Goal: Transaction & Acquisition: Purchase product/service

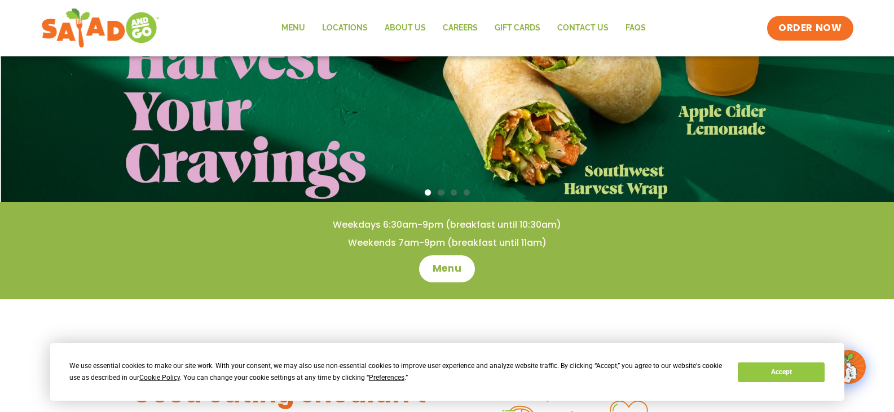
scroll to position [178, 0]
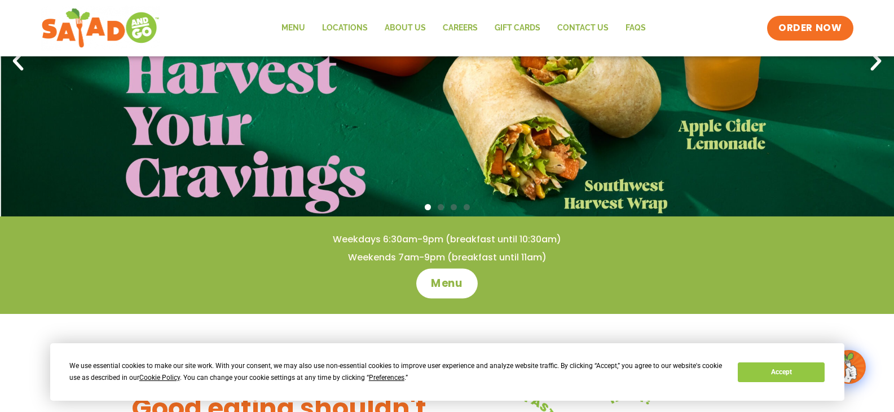
click at [454, 270] on link "Menu" at bounding box center [446, 284] width 61 height 30
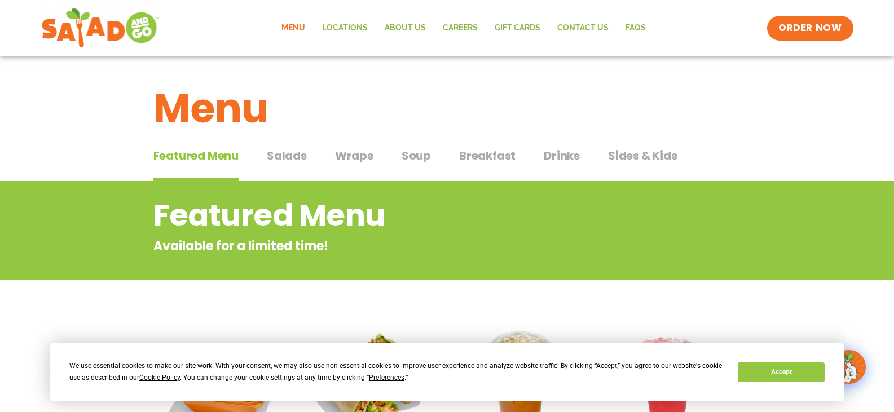
click at [302, 154] on span "Salads" at bounding box center [287, 155] width 40 height 17
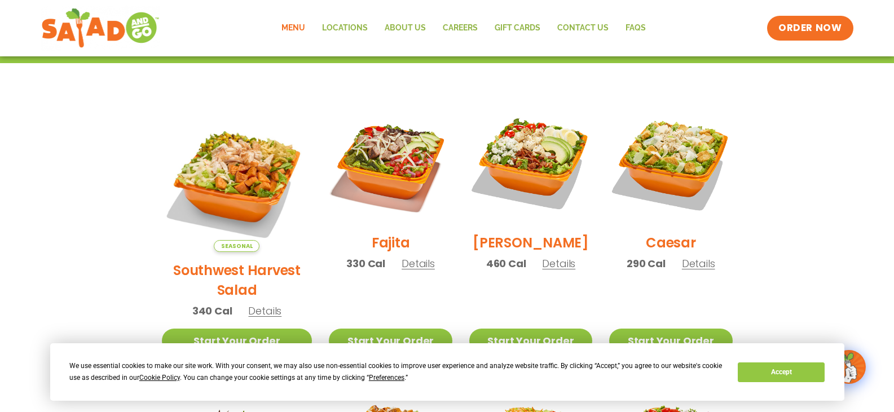
scroll to position [274, 0]
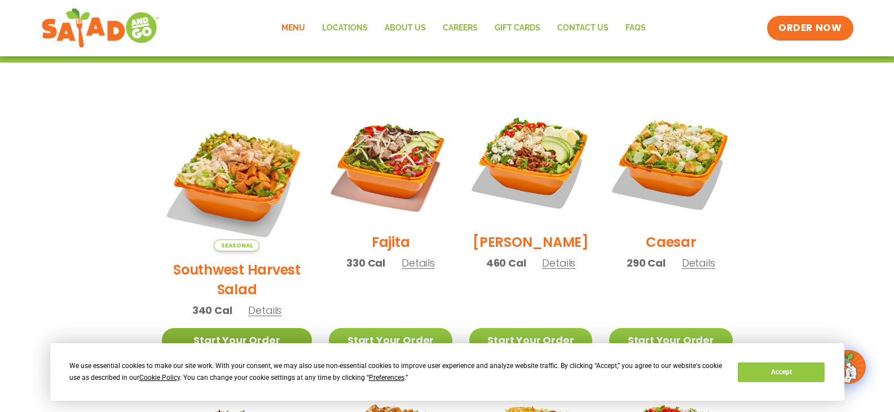
click at [214, 328] on link "Start Your Order" at bounding box center [237, 340] width 151 height 24
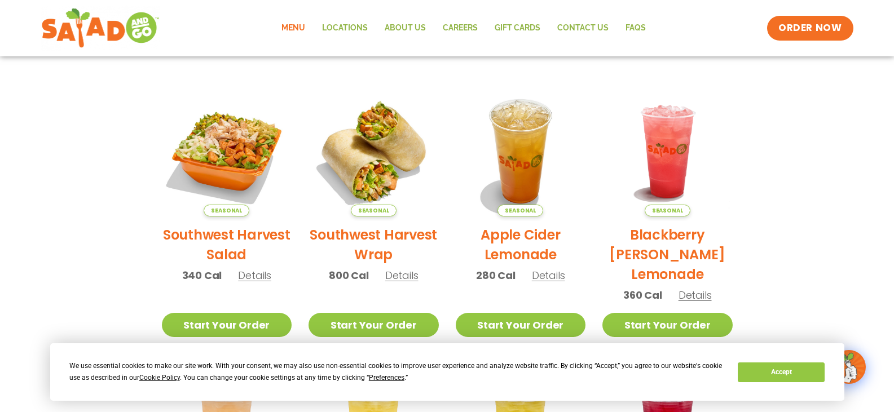
scroll to position [241, 0]
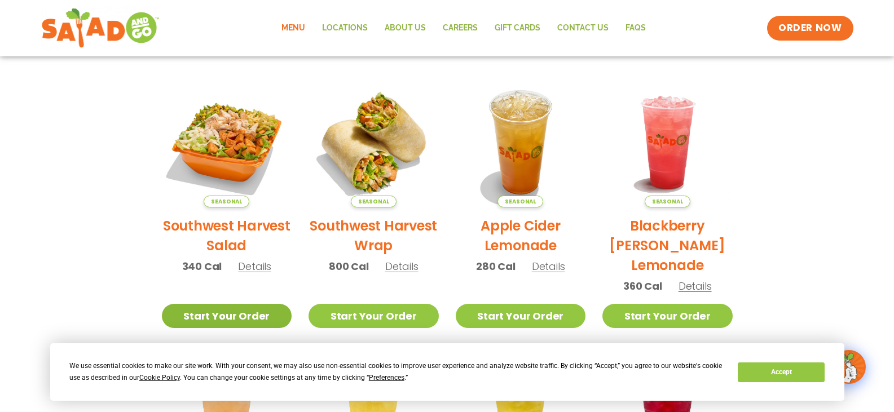
click at [261, 306] on link "Start Your Order" at bounding box center [227, 316] width 130 height 24
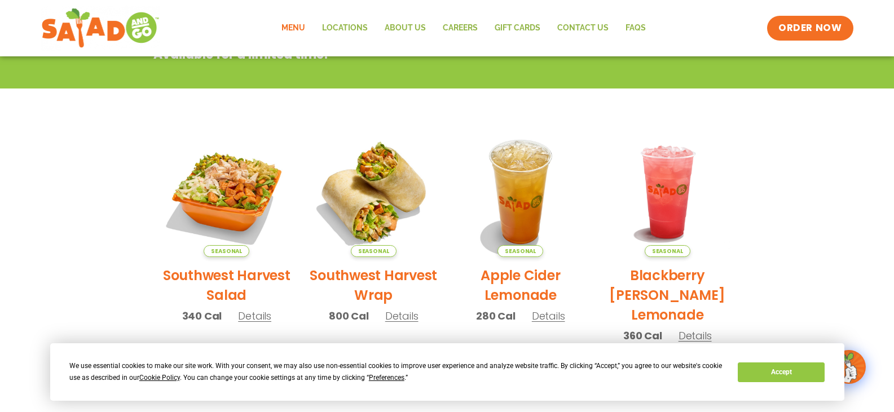
scroll to position [305, 0]
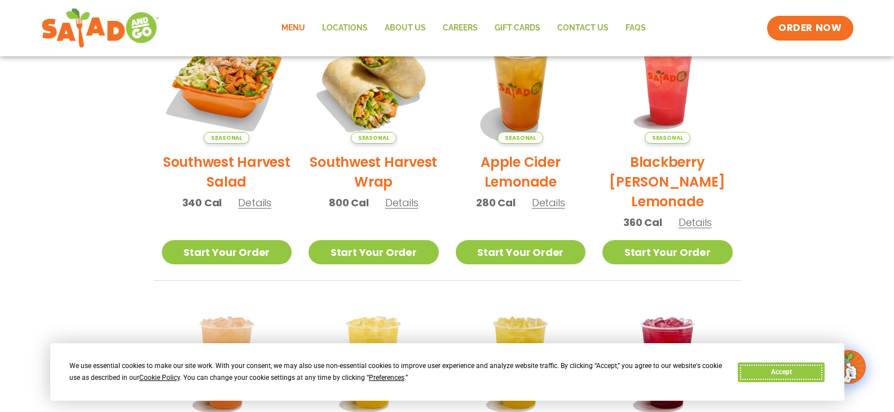
click at [754, 370] on button "Accept" at bounding box center [781, 373] width 87 height 20
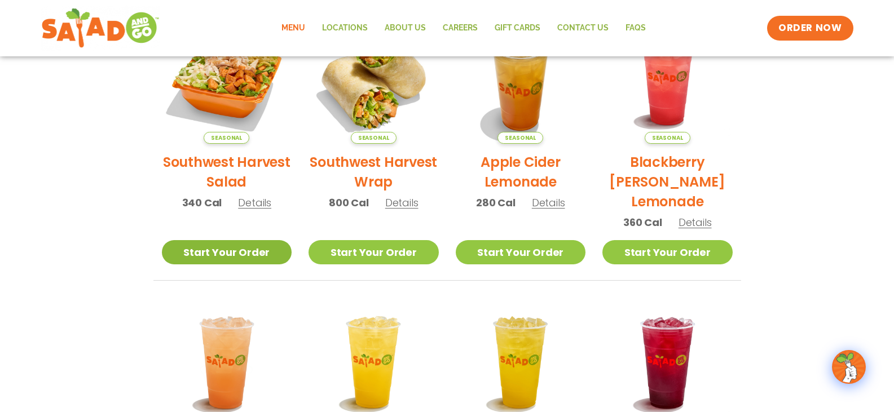
click at [266, 252] on link "Start Your Order" at bounding box center [227, 252] width 130 height 24
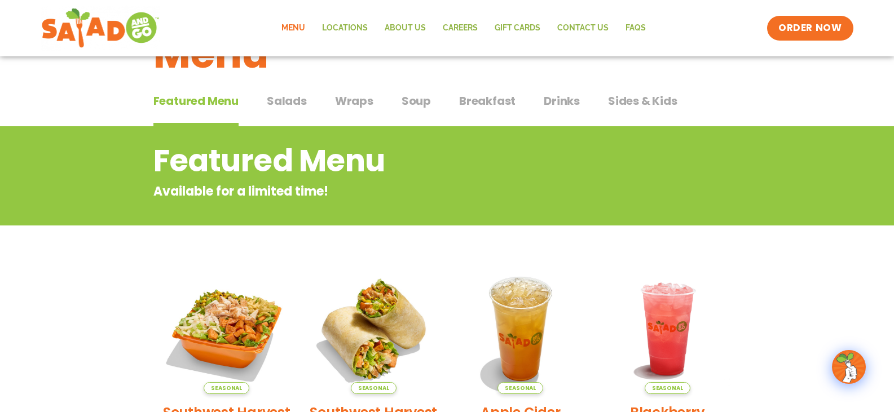
scroll to position [54, 0]
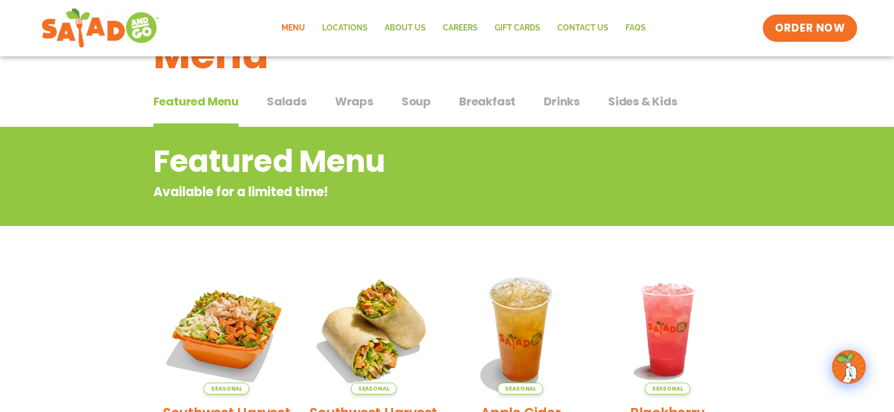
click at [783, 36] on link "ORDER NOW" at bounding box center [810, 28] width 95 height 27
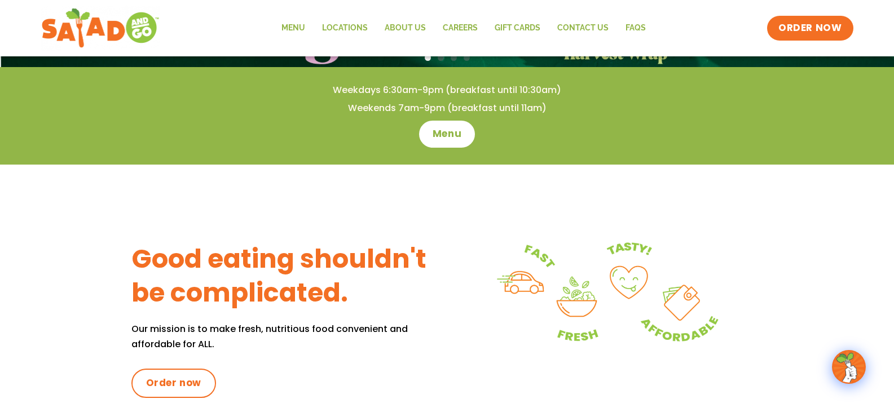
scroll to position [323, 0]
